Goal: Task Accomplishment & Management: Use online tool/utility

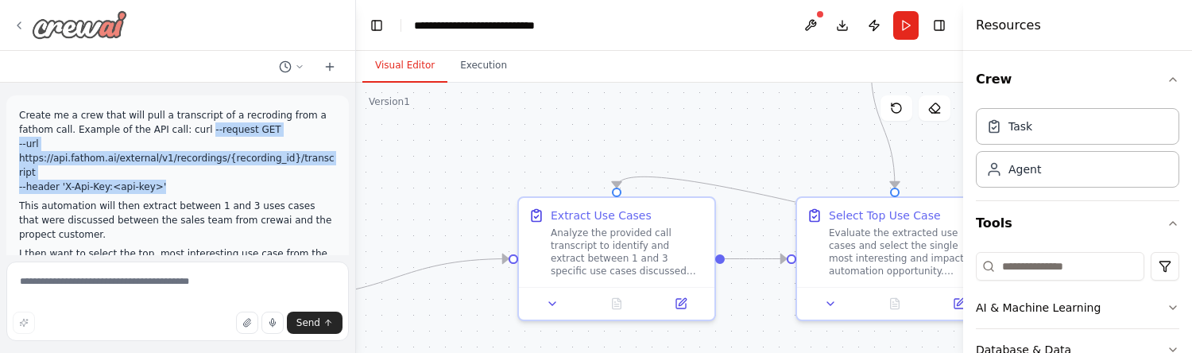
scroll to position [118, 0]
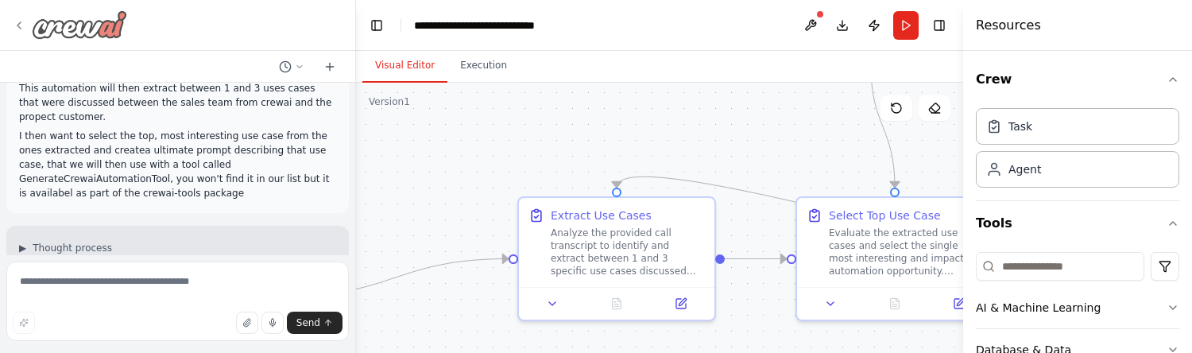
click at [16, 15] on div at bounding box center [70, 24] width 114 height 29
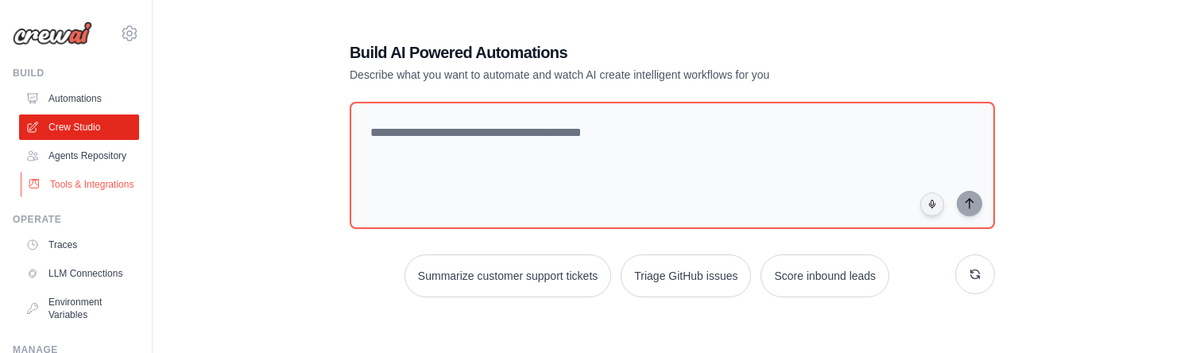
click at [99, 179] on link "Tools & Integrations" at bounding box center [81, 184] width 120 height 25
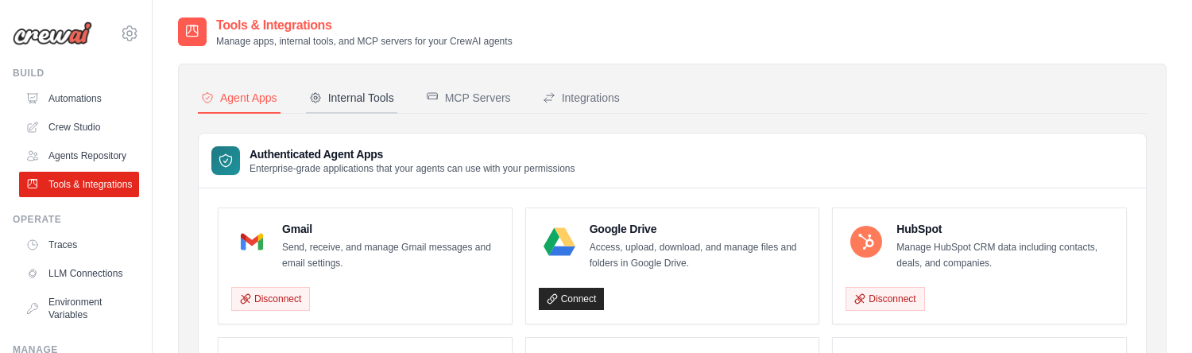
click at [346, 103] on div "Internal Tools" at bounding box center [351, 98] width 85 height 16
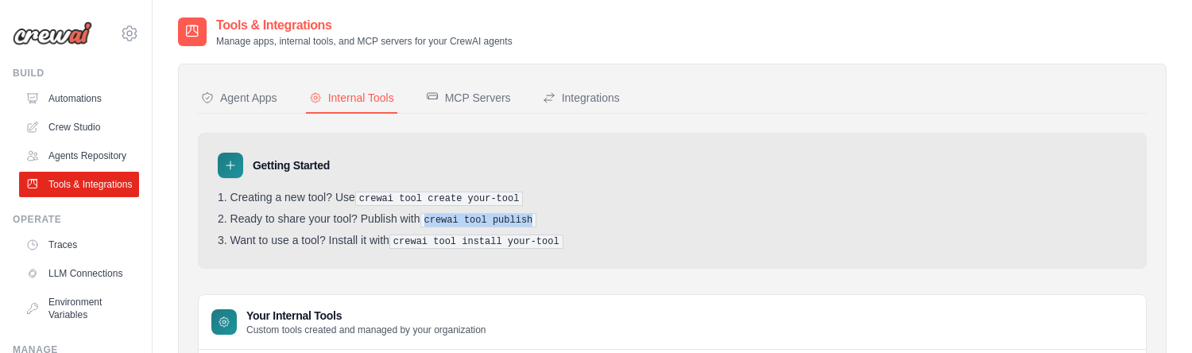
drag, startPoint x: 554, startPoint y: 223, endPoint x: 427, endPoint y: 217, distance: 126.5
click at [427, 217] on li "Ready to share your tool? Publish with crewai tool publish" at bounding box center [672, 219] width 909 height 15
copy pre "crewai tool publish"
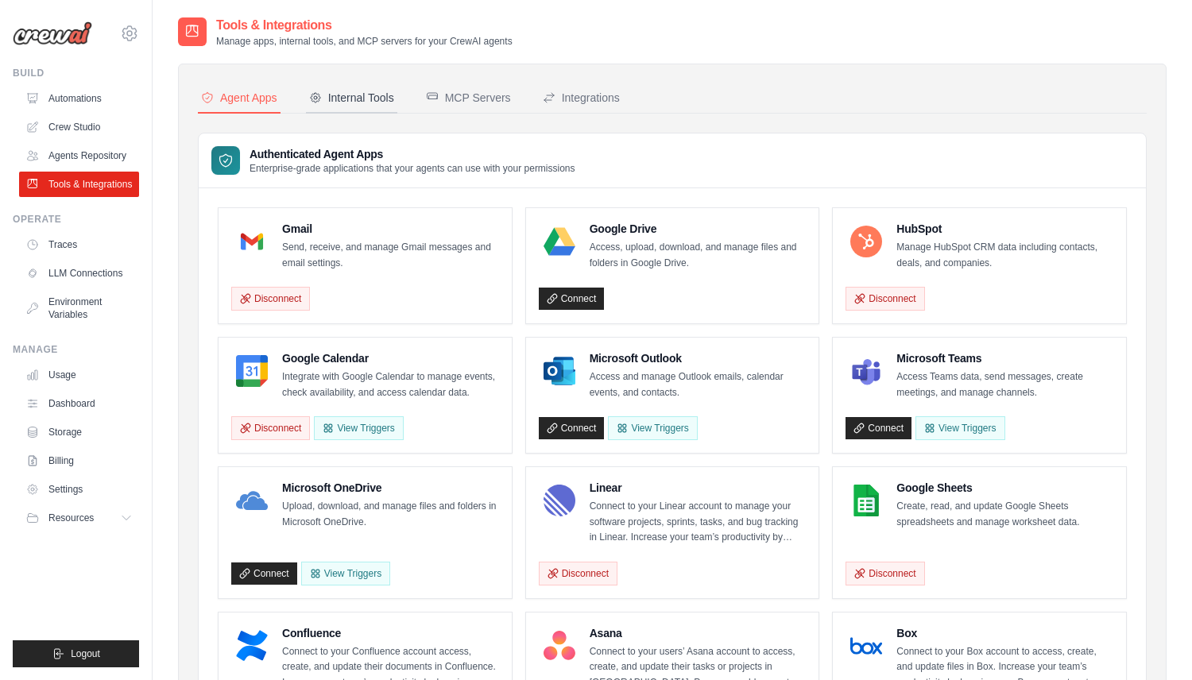
click at [374, 101] on div "Internal Tools" at bounding box center [351, 98] width 85 height 16
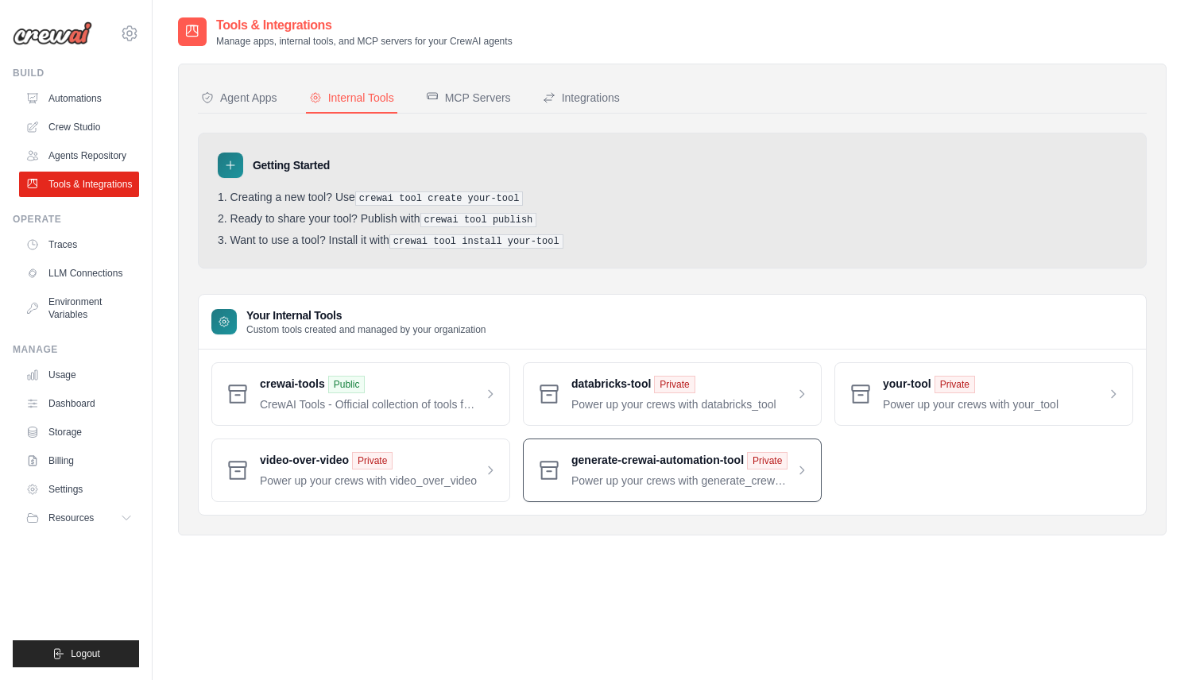
click at [629, 458] on span at bounding box center [689, 470] width 237 height 37
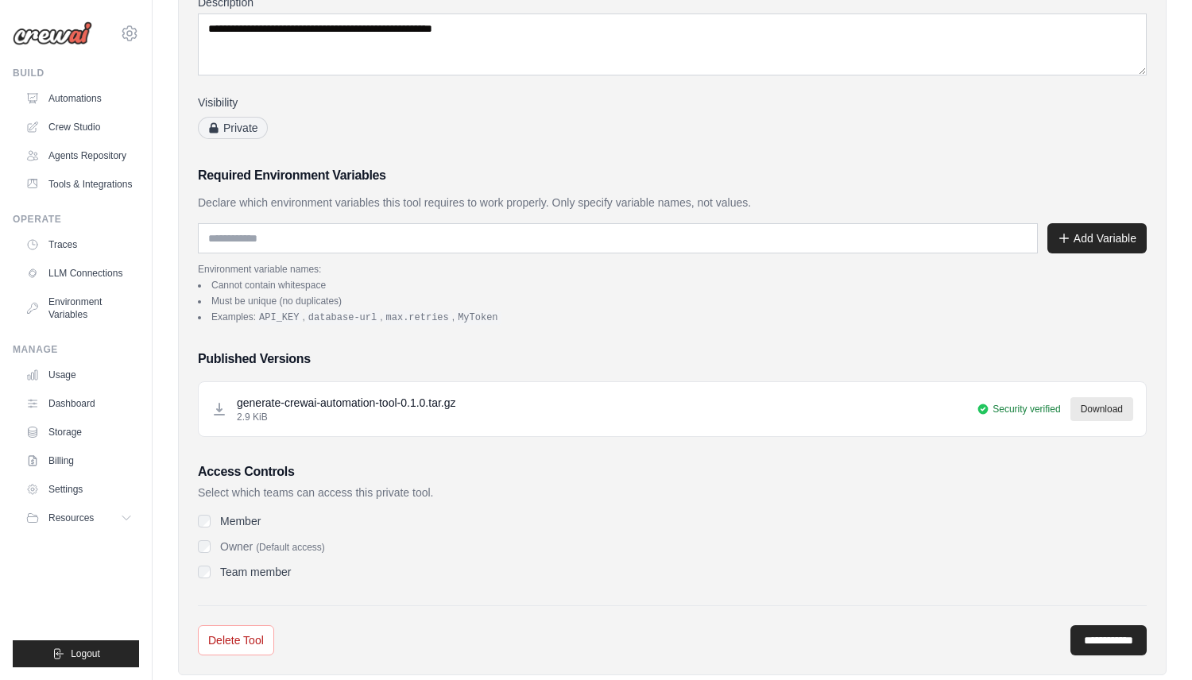
scroll to position [229, 0]
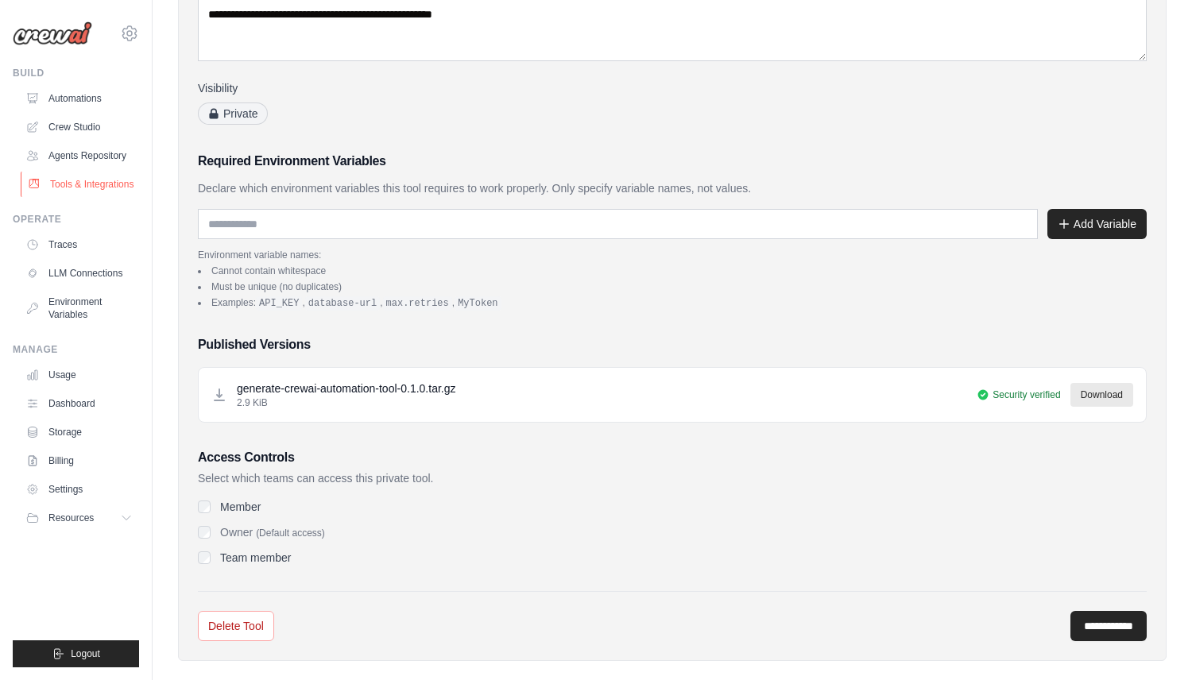
click at [78, 176] on link "Tools & Integrations" at bounding box center [81, 184] width 120 height 25
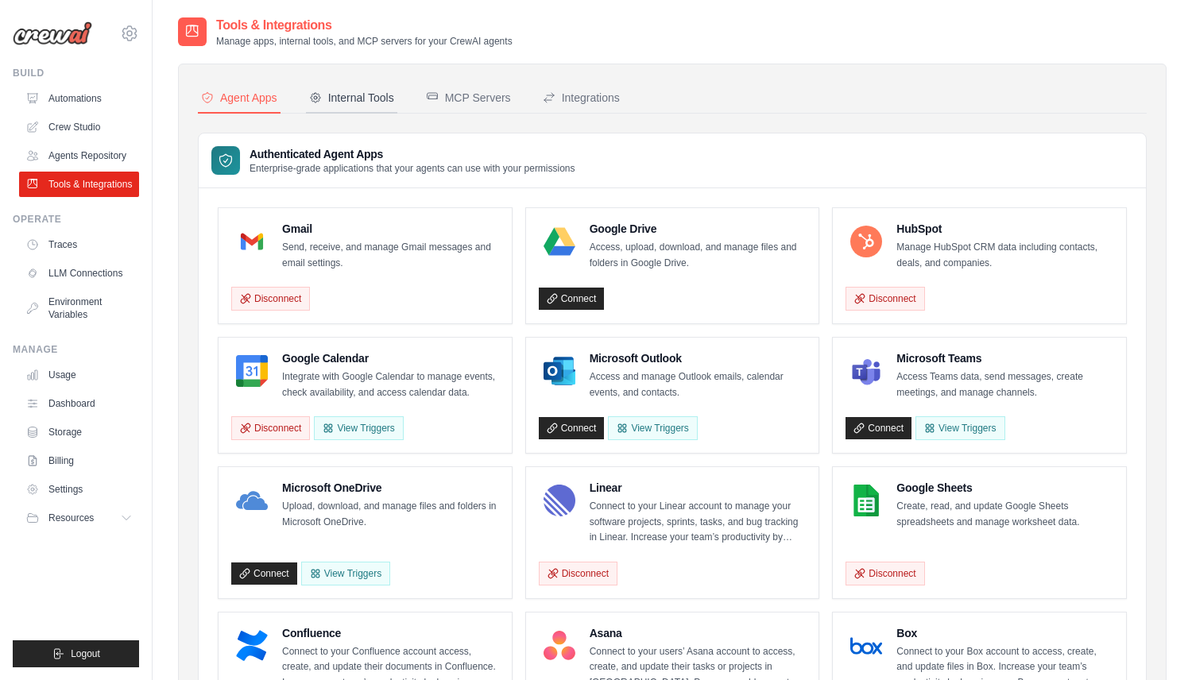
click at [396, 101] on button "Internal Tools" at bounding box center [351, 98] width 91 height 30
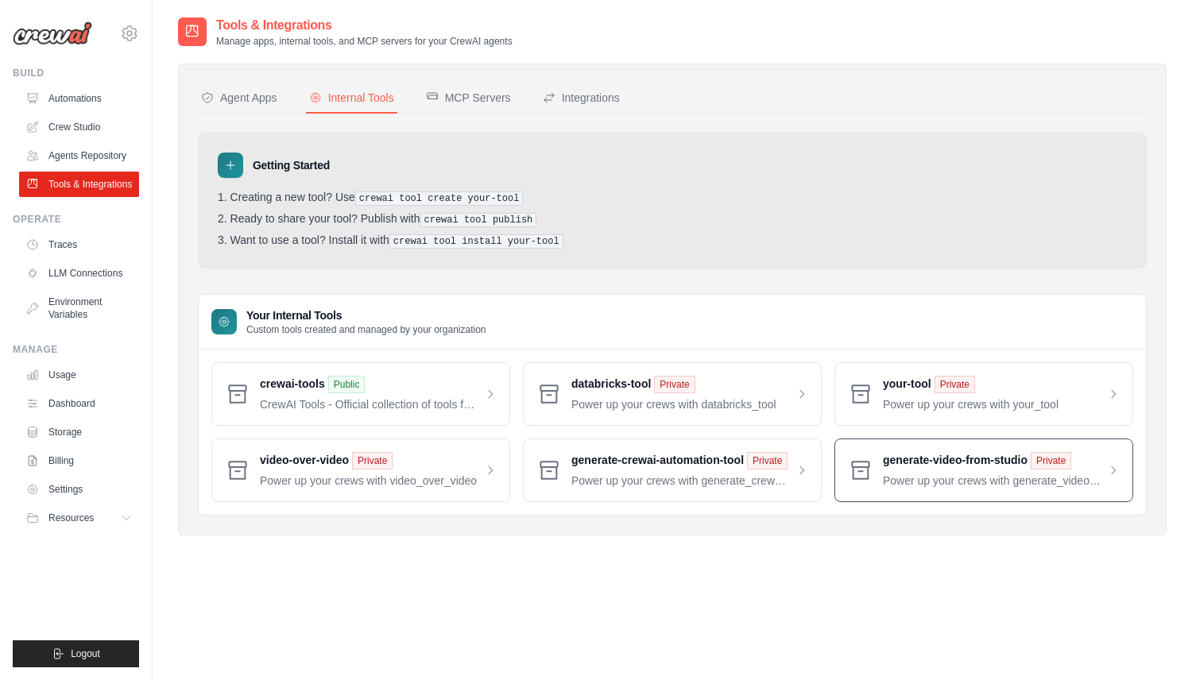
click at [945, 469] on span at bounding box center [1001, 470] width 237 height 37
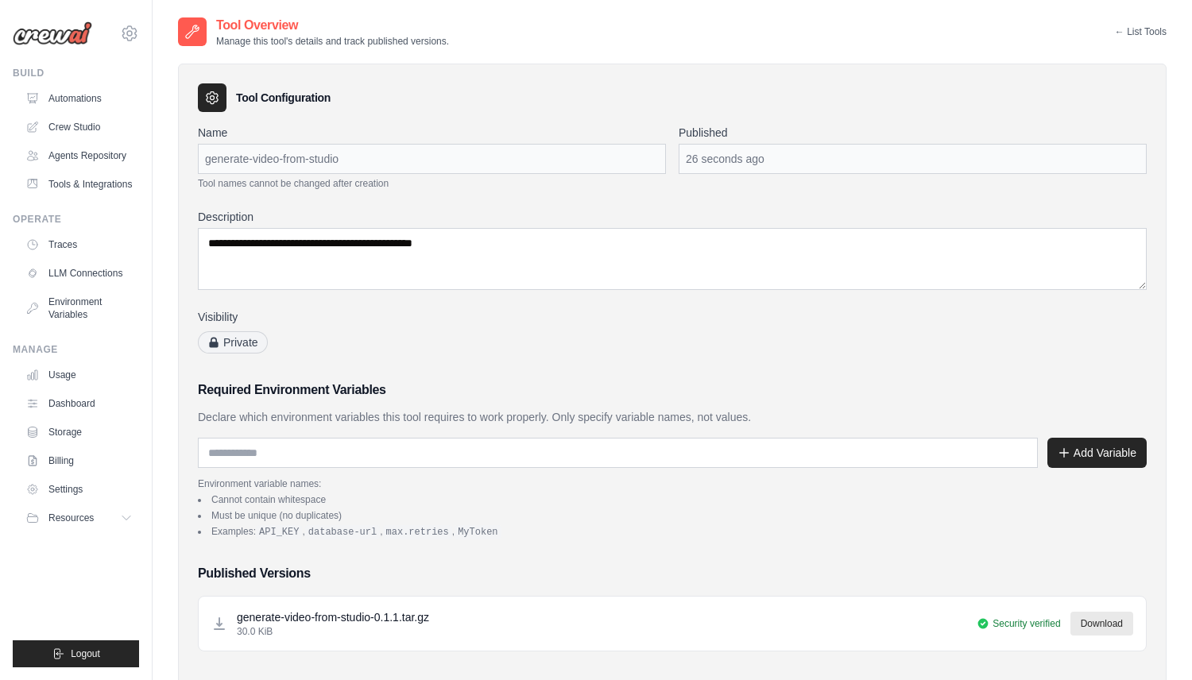
scroll to position [249, 0]
